Goal: Information Seeking & Learning: Learn about a topic

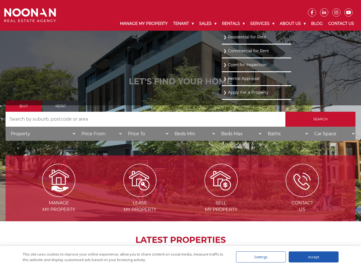
click at [231, 38] on link "Residential for Rent" at bounding box center [256, 36] width 66 height 7
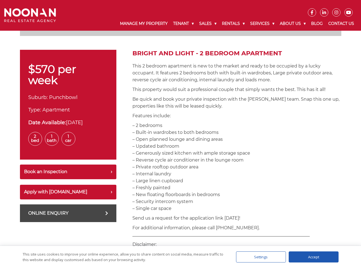
scroll to position [138, 0]
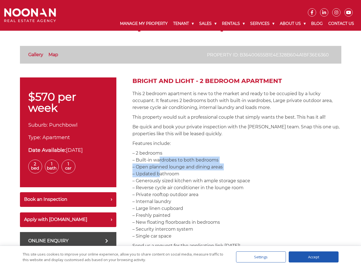
drag, startPoint x: 157, startPoint y: 163, endPoint x: 157, endPoint y: 177, distance: 13.8
click at [157, 177] on p "– 2 bedrooms – Built-in wardrobes to both bedrooms – Open planned lounge and di…" at bounding box center [236, 195] width 209 height 90
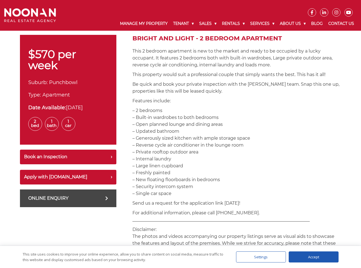
scroll to position [194, 0]
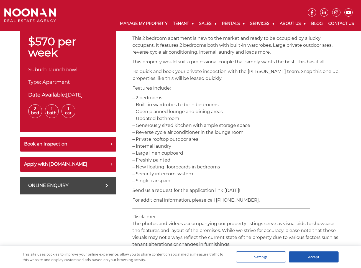
click at [169, 175] on p "– 2 bedrooms – Built-in wardrobes to both bedrooms – Open planned lounge and di…" at bounding box center [236, 139] width 209 height 90
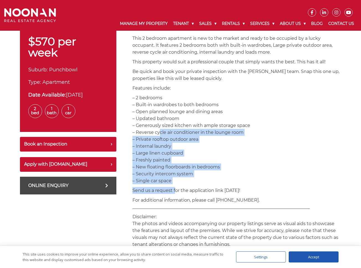
drag, startPoint x: 174, startPoint y: 187, endPoint x: 156, endPoint y: 131, distance: 58.8
click at [156, 131] on div "Bright and Light - 2 Bedroom Apartment This 2 bedroom apartment is new to the m…" at bounding box center [236, 270] width 209 height 497
click at [156, 131] on p "– 2 bedrooms – Built-in wardrobes to both bedrooms – Open planned lounge and di…" at bounding box center [236, 139] width 209 height 90
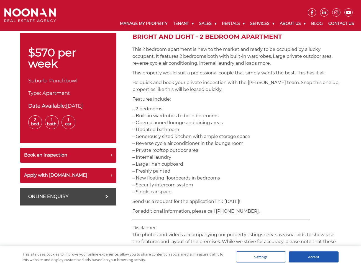
scroll to position [166, 0]
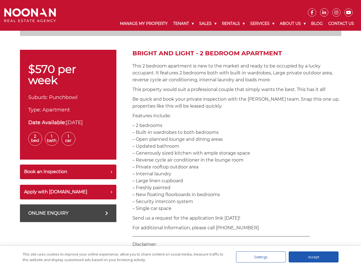
drag, startPoint x: 176, startPoint y: 183, endPoint x: 133, endPoint y: 124, distance: 73.3
click at [133, 124] on p "– 2 bedrooms – Built-in wardrobes to both bedrooms – Open planned lounge and di…" at bounding box center [236, 167] width 209 height 90
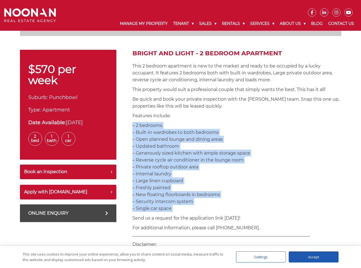
drag, startPoint x: 133, startPoint y: 124, endPoint x: 193, endPoint y: 206, distance: 101.6
click at [193, 206] on p "– 2 bedrooms – Built-in wardrobes to both bedrooms – Open planned lounge and di…" at bounding box center [236, 167] width 209 height 90
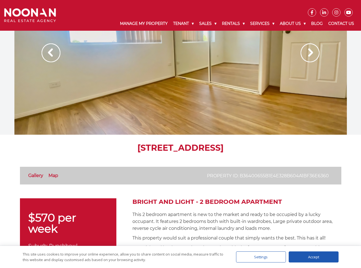
scroll to position [0, 0]
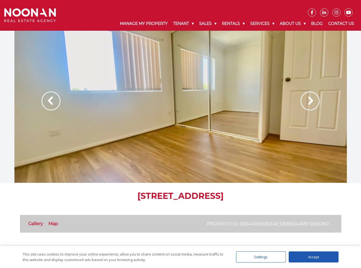
click at [307, 106] on img at bounding box center [309, 101] width 19 height 19
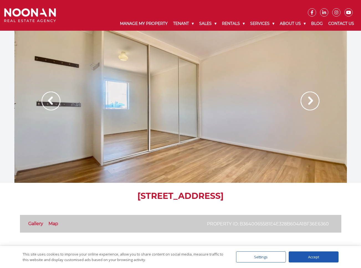
click at [307, 106] on img at bounding box center [309, 101] width 19 height 19
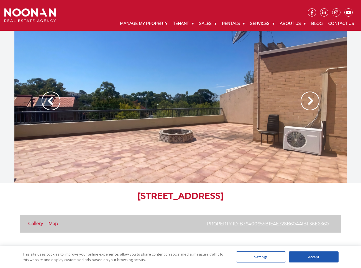
click at [310, 105] on img at bounding box center [309, 101] width 19 height 19
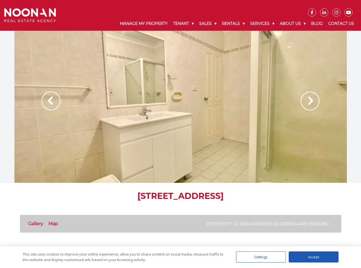
click at [310, 105] on img at bounding box center [309, 101] width 19 height 19
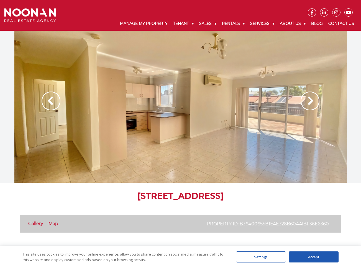
click at [310, 105] on img at bounding box center [309, 101] width 19 height 19
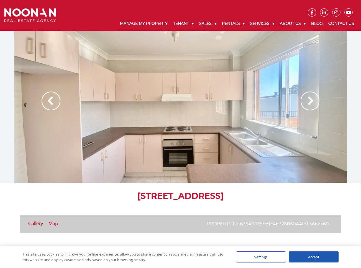
click at [309, 105] on img at bounding box center [309, 101] width 19 height 19
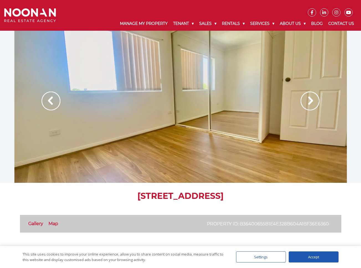
click at [309, 105] on img at bounding box center [309, 101] width 19 height 19
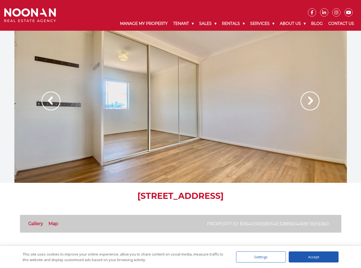
click at [309, 105] on img at bounding box center [309, 101] width 19 height 19
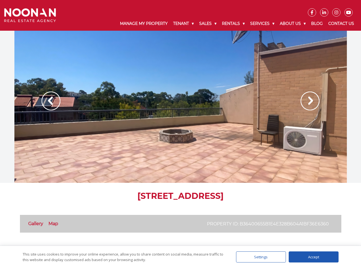
click at [309, 105] on img at bounding box center [309, 101] width 19 height 19
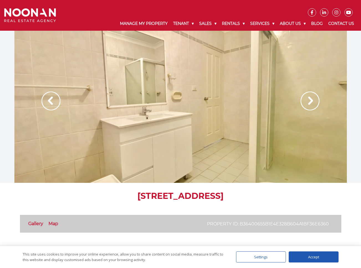
click at [309, 105] on img at bounding box center [309, 101] width 19 height 19
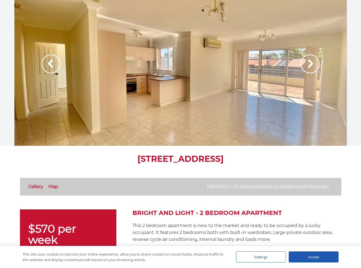
scroll to position [111, 0]
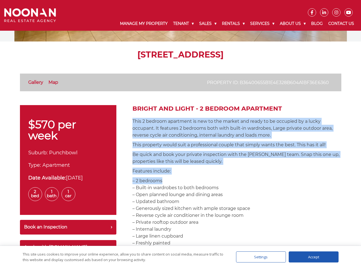
drag, startPoint x: 132, startPoint y: 122, endPoint x: 190, endPoint y: 180, distance: 81.8
click at [190, 180] on p "– 2 bedrooms – Built-in wardrobes to both bedrooms – Open planned lounge and di…" at bounding box center [236, 222] width 209 height 90
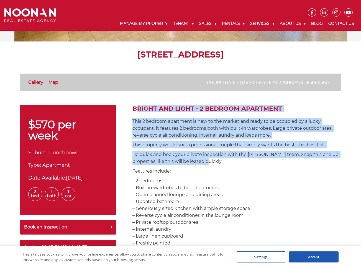
drag, startPoint x: 238, startPoint y: 162, endPoint x: 130, endPoint y: 111, distance: 119.2
drag, startPoint x: 130, startPoint y: 111, endPoint x: 219, endPoint y: 182, distance: 113.3
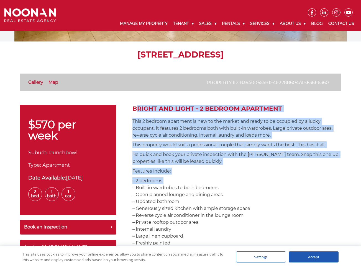
click at [219, 182] on p "– 2 bedrooms – Built-in wardrobes to both bedrooms – Open planned lounge and di…" at bounding box center [236, 222] width 209 height 90
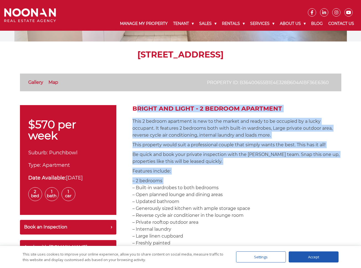
click at [219, 182] on p "– 2 bedrooms – Built-in wardrobes to both bedrooms – Open planned lounge and di…" at bounding box center [236, 222] width 209 height 90
drag, startPoint x: 231, startPoint y: 176, endPoint x: 130, endPoint y: 111, distance: 119.4
drag, startPoint x: 130, startPoint y: 111, endPoint x: 226, endPoint y: 167, distance: 111.2
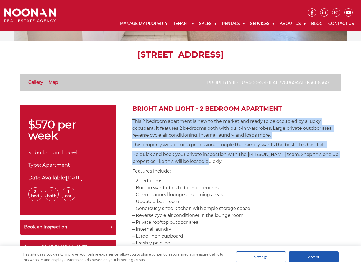
drag, startPoint x: 226, startPoint y: 165, endPoint x: 127, endPoint y: 122, distance: 108.1
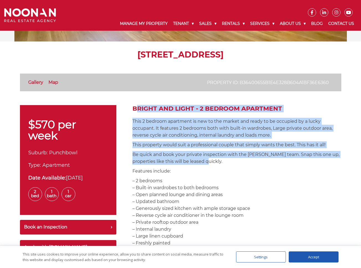
drag, startPoint x: 224, startPoint y: 162, endPoint x: 129, endPoint y: 111, distance: 108.7
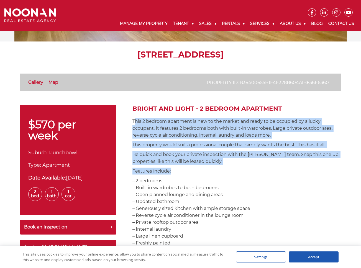
drag, startPoint x: 196, startPoint y: 152, endPoint x: 244, endPoint y: 167, distance: 50.0
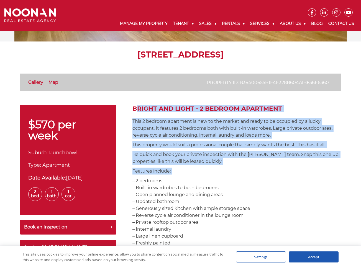
drag, startPoint x: 244, startPoint y: 167, endPoint x: 129, endPoint y: 111, distance: 128.1
drag, startPoint x: 147, startPoint y: 134, endPoint x: 192, endPoint y: 183, distance: 67.2
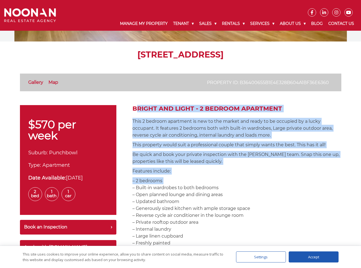
click at [192, 183] on p "– 2 bedrooms – Built-in wardrobes to both bedrooms – Open planned lounge and di…" at bounding box center [236, 222] width 209 height 90
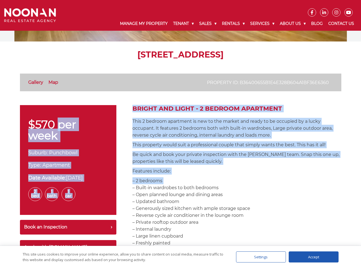
drag, startPoint x: 192, startPoint y: 183, endPoint x: 124, endPoint y: 117, distance: 94.7
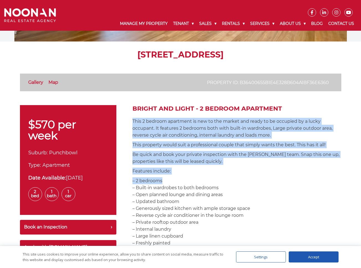
drag, startPoint x: 129, startPoint y: 119, endPoint x: 238, endPoint y: 177, distance: 123.5
drag, startPoint x: 228, startPoint y: 166, endPoint x: 130, endPoint y: 120, distance: 108.2
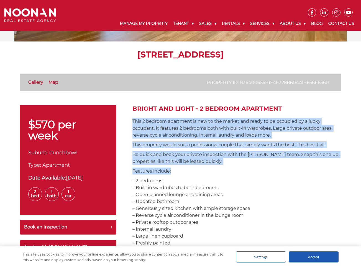
drag, startPoint x: 141, startPoint y: 127, endPoint x: 222, endPoint y: 174, distance: 93.1
click at [222, 174] on p "Features include:" at bounding box center [236, 171] width 209 height 7
drag, startPoint x: 222, startPoint y: 163, endPoint x: 138, endPoint y: 117, distance: 95.7
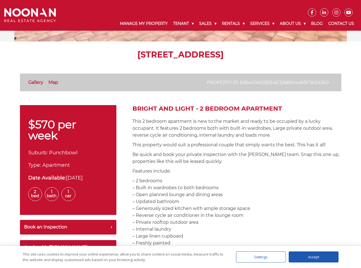
click at [190, 172] on p "Features include:" at bounding box center [236, 171] width 209 height 7
